Goal: Navigation & Orientation: Understand site structure

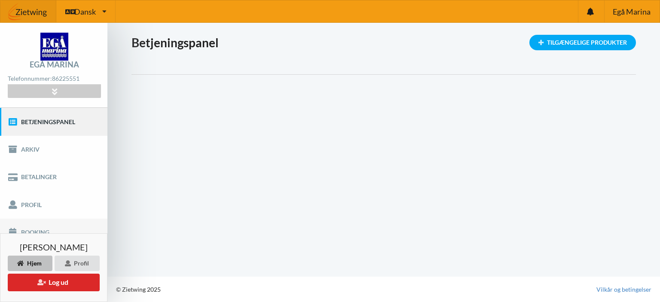
click at [33, 229] on link "Booking" at bounding box center [53, 233] width 107 height 28
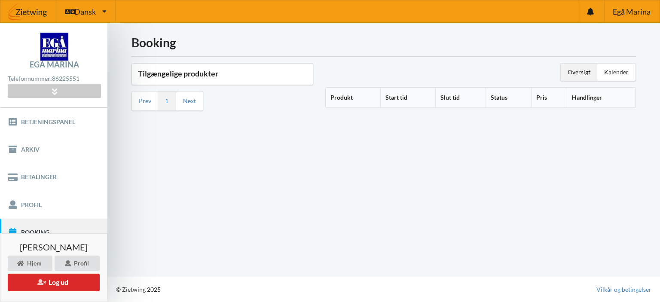
click at [206, 82] on div "Tilgængelige produkter" at bounding box center [222, 74] width 181 height 21
click at [208, 79] on div "Tilgængelige produkter" at bounding box center [222, 74] width 181 height 21
click at [207, 80] on div "Tilgængelige produkter" at bounding box center [222, 74] width 181 height 21
click at [622, 75] on div "Kalender" at bounding box center [617, 72] width 38 height 17
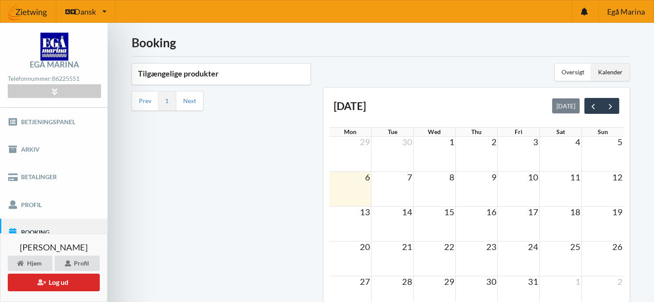
click at [186, 80] on div "Tilgængelige produkter" at bounding box center [221, 74] width 178 height 21
click at [198, 104] on li "Next" at bounding box center [189, 101] width 27 height 19
click at [169, 69] on h3 "Tilgængelige produkter" at bounding box center [221, 74] width 166 height 10
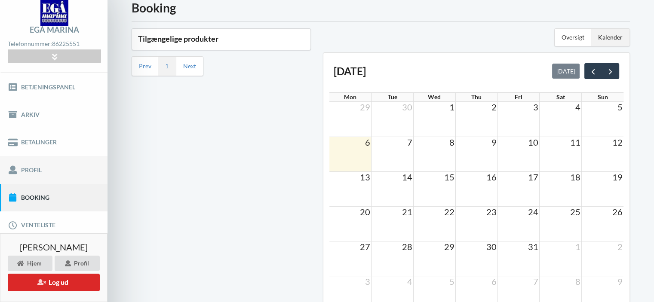
scroll to position [95, 0]
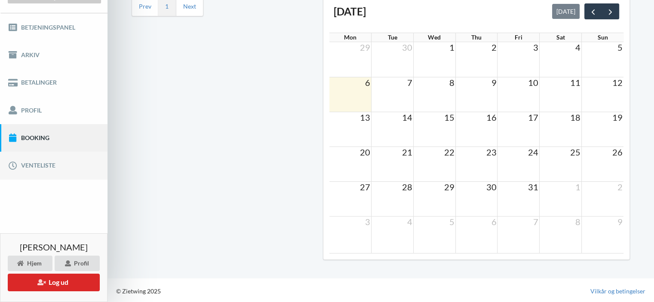
click at [45, 160] on link "Venteliste" at bounding box center [53, 166] width 107 height 28
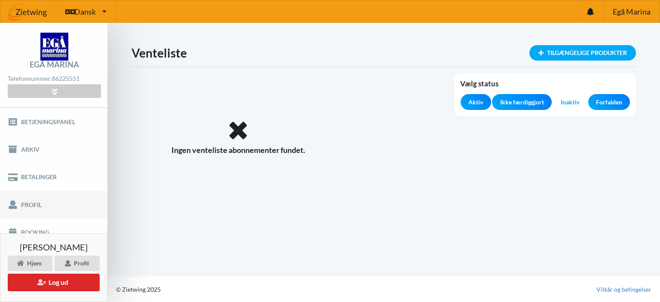
click at [18, 202] on link "Profil" at bounding box center [53, 205] width 107 height 28
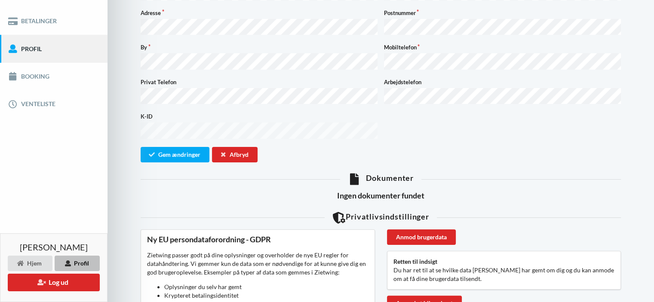
scroll to position [147, 0]
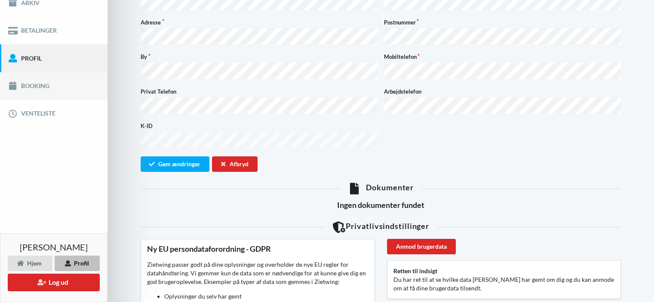
click at [30, 92] on link "Booking" at bounding box center [53, 86] width 107 height 28
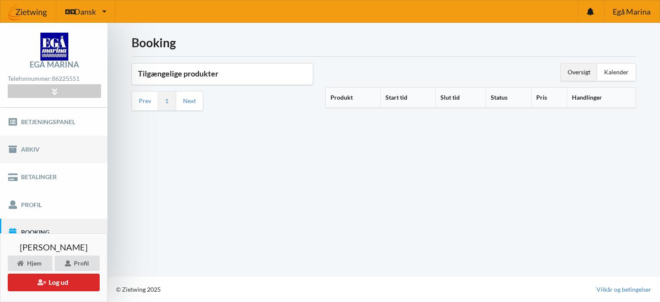
click at [23, 146] on link "Arkiv" at bounding box center [53, 150] width 107 height 28
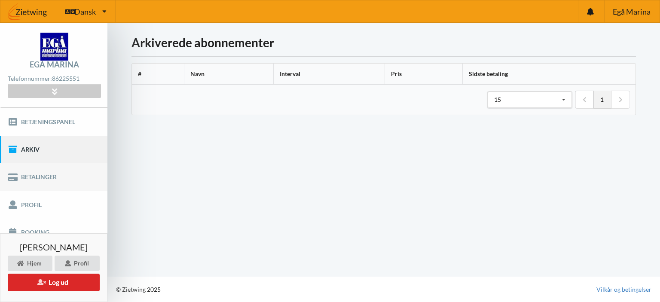
click at [31, 186] on link "Betalinger" at bounding box center [53, 177] width 107 height 28
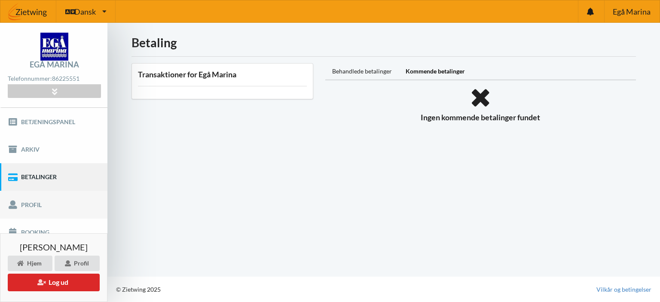
click at [40, 202] on link "Profil" at bounding box center [53, 205] width 107 height 28
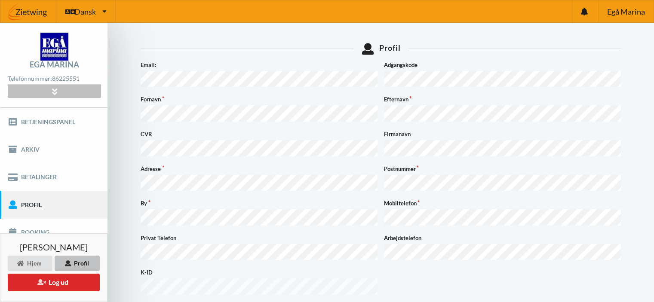
click at [55, 92] on icon at bounding box center [54, 91] width 10 height 7
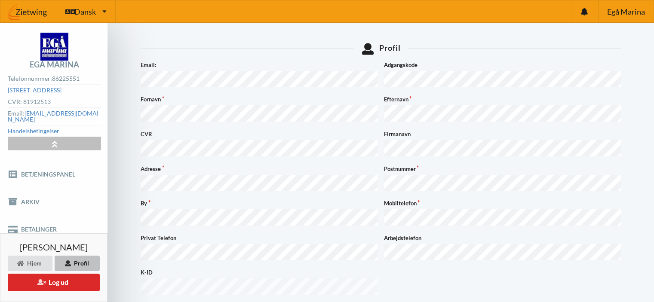
click at [52, 140] on icon at bounding box center [54, 143] width 10 height 7
